Goal: Information Seeking & Learning: Learn about a topic

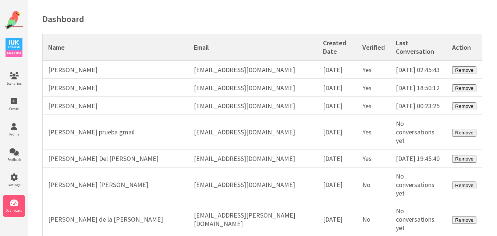
click at [9, 20] on img at bounding box center [14, 20] width 18 height 18
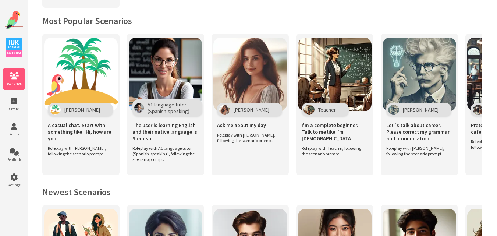
scroll to position [147, 0]
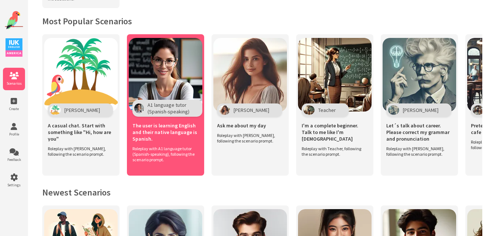
click at [174, 62] on img at bounding box center [166, 75] width 74 height 74
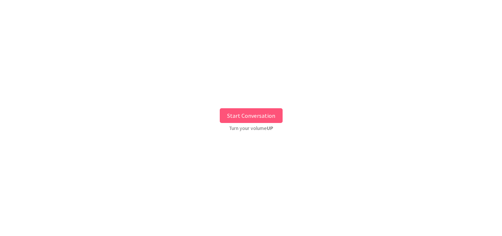
click at [256, 111] on button "Start Conversation" at bounding box center [251, 115] width 63 height 15
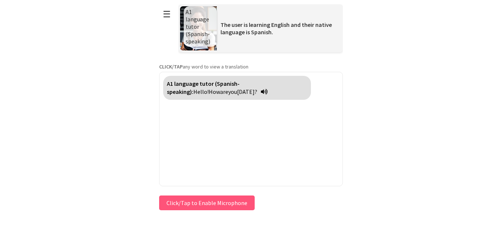
click at [189, 200] on div "**********" at bounding box center [251, 106] width 184 height 212
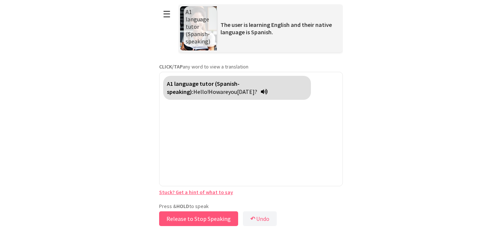
click at [192, 217] on button "Release to Stop Speaking" at bounding box center [198, 218] width 79 height 15
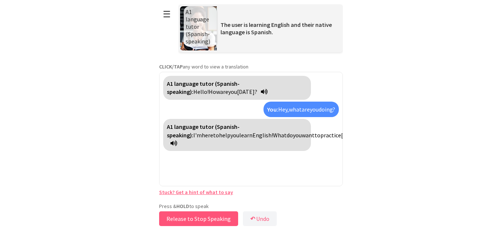
click at [192, 217] on button "Release to Stop Speaking" at bounding box center [198, 218] width 79 height 15
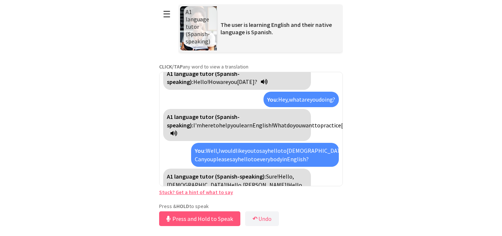
scroll to position [35, 0]
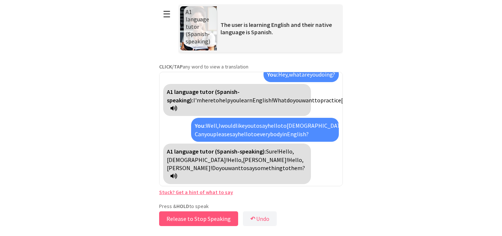
click at [192, 217] on button "Release to Stop Speaking" at bounding box center [198, 218] width 79 height 15
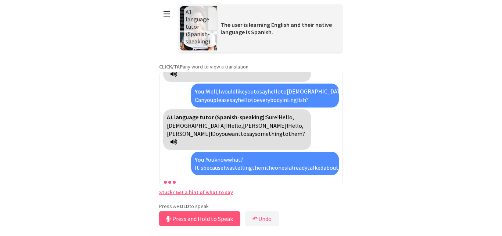
scroll to position [103, 0]
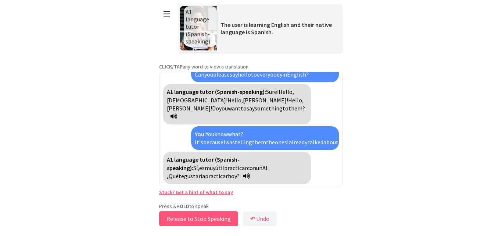
click at [192, 217] on button "Release to Stop Speaking" at bounding box center [198, 218] width 79 height 15
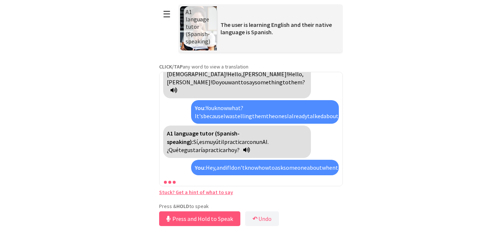
scroll to position [162, 0]
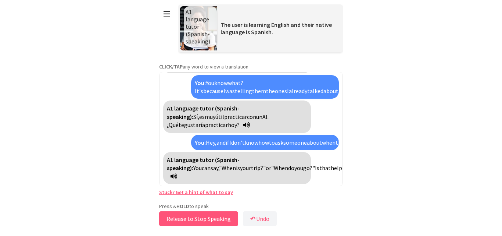
click at [192, 217] on button "Release to Stop Speaking" at bounding box center [198, 218] width 79 height 15
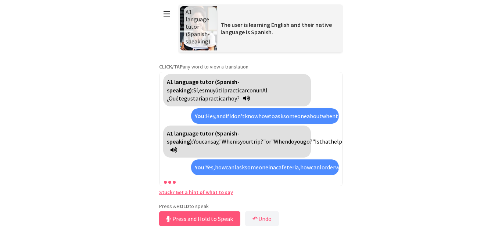
scroll to position [222, 0]
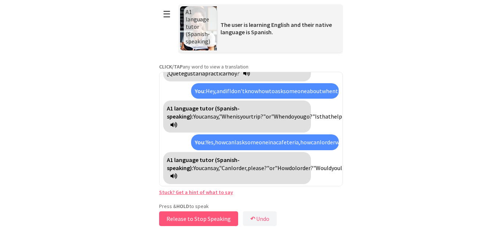
click at [192, 217] on button "Release to Stop Speaking" at bounding box center [198, 218] width 79 height 15
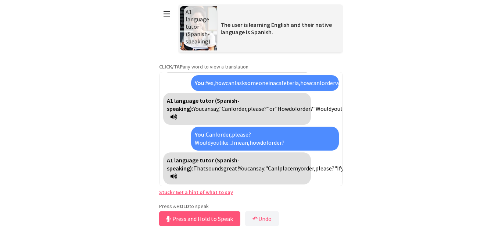
scroll to position [298, 0]
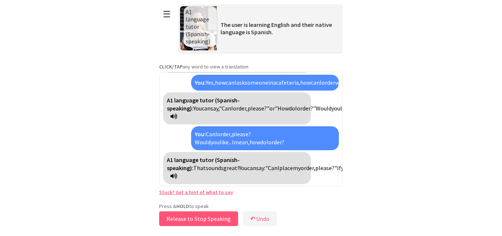
click at [192, 217] on button "Release to Stop Speaking" at bounding box center [198, 218] width 79 height 15
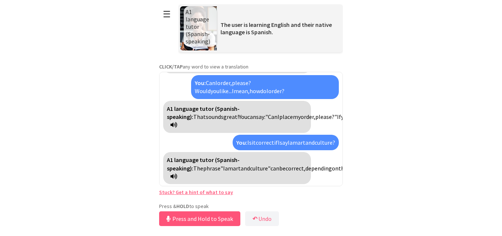
scroll to position [390, 0]
click at [192, 217] on button "Release to Stop Speaking" at bounding box center [198, 218] width 79 height 15
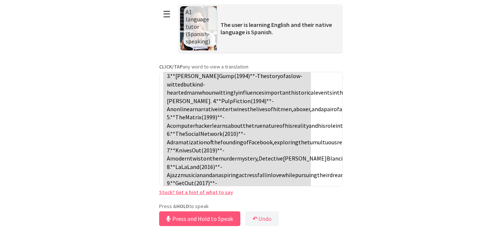
scroll to position [514, 0]
